Goal: Find specific page/section: Find specific page/section

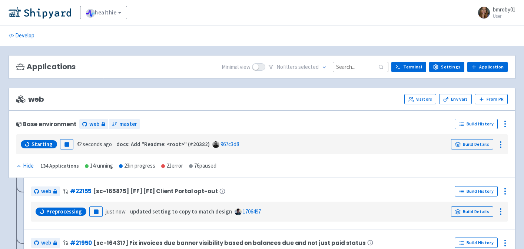
scroll to position [27, 0]
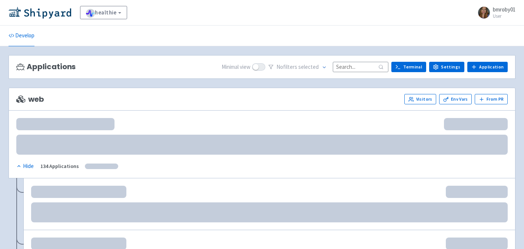
scroll to position [27, 0]
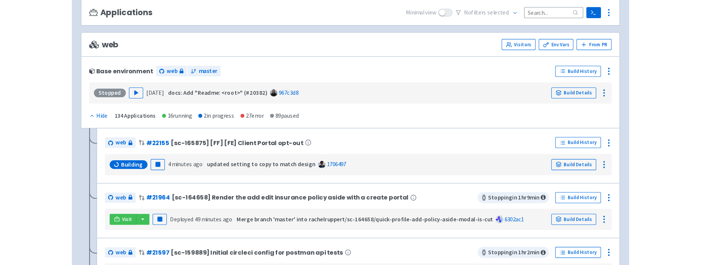
scroll to position [57, 0]
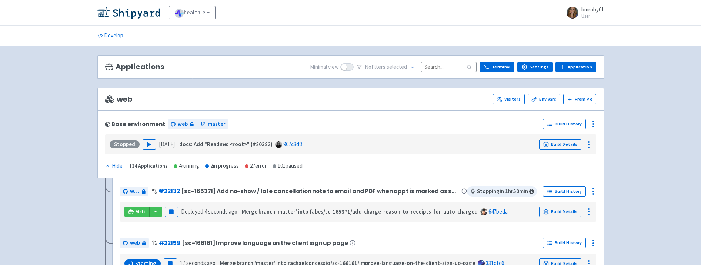
click at [440, 68] on input at bounding box center [449, 67] width 56 height 10
paste input "web - #21973 [sc-162104]"
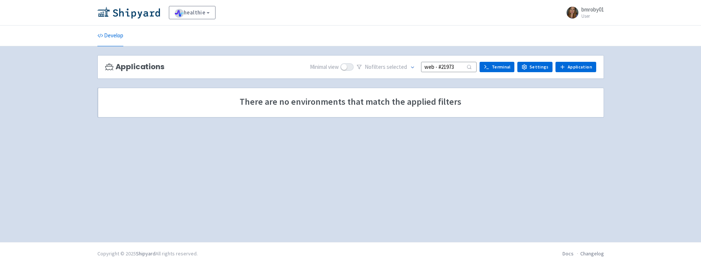
drag, startPoint x: 446, startPoint y: 67, endPoint x: 419, endPoint y: 67, distance: 26.3
click at [420, 67] on div "No filter s selected web - #21973" at bounding box center [417, 67] width 120 height 11
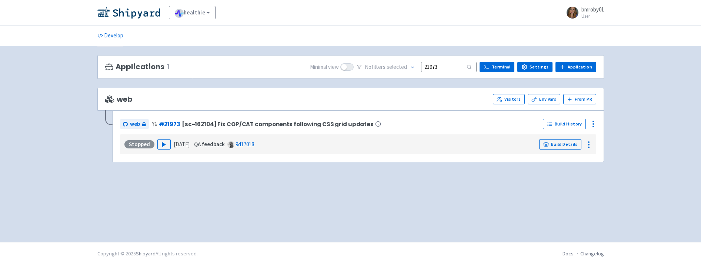
type input "21973"
click at [409, 186] on div "Applications 1 Minimal view No filter s selected 21973 Terminal Settings Applic…" at bounding box center [350, 144] width 507 height 178
click at [432, 66] on input "21973" at bounding box center [449, 67] width 56 height 10
